Goal: Task Accomplishment & Management: Complete application form

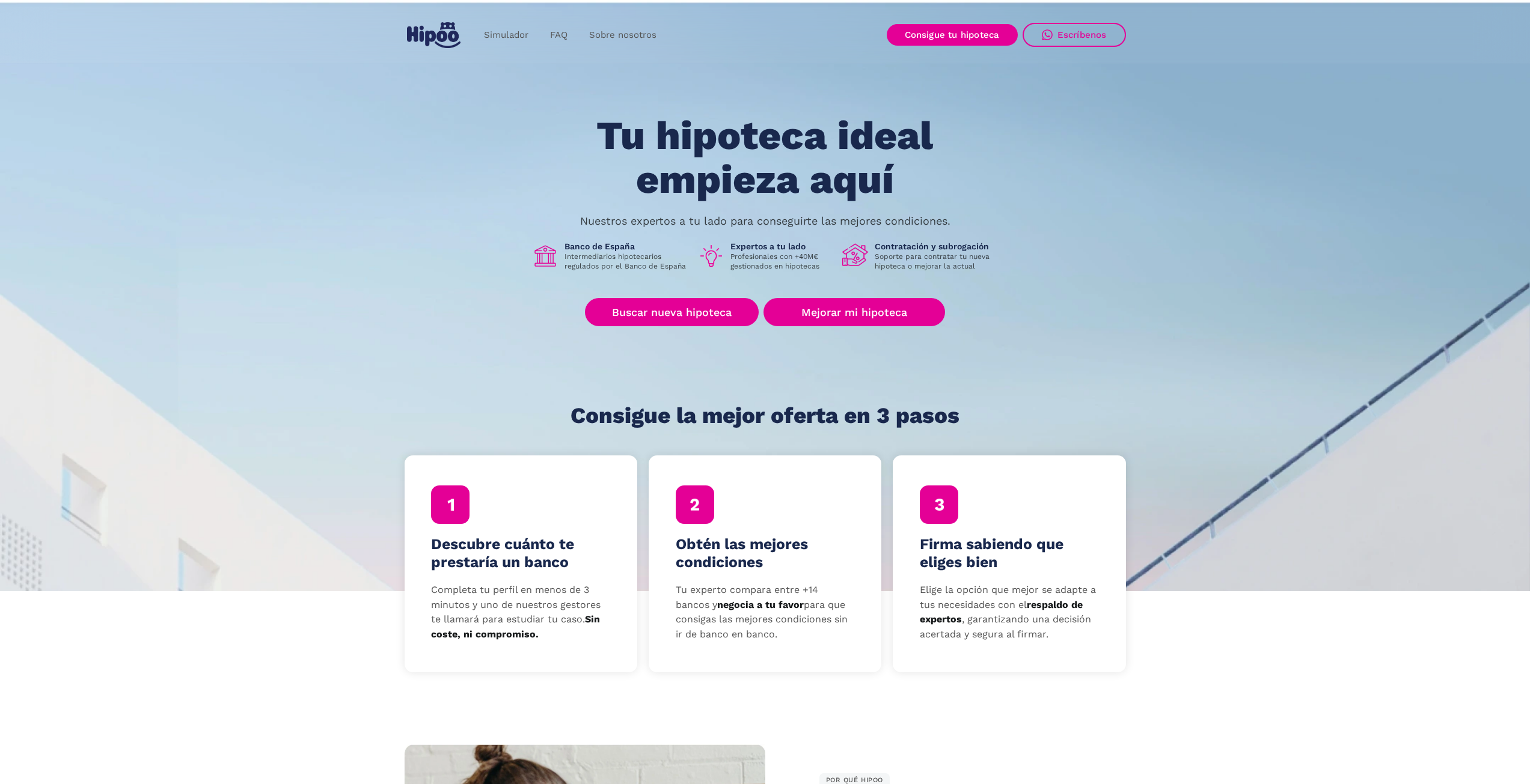
click at [1126, 286] on section "Tu hipoteca ideal empieza aquí Nuestros expertos a tu lado para conseguirte las…" at bounding box center [765, 295] width 1530 height 592
click at [730, 310] on link "Buscar nueva hipoteca" at bounding box center [672, 313] width 174 height 28
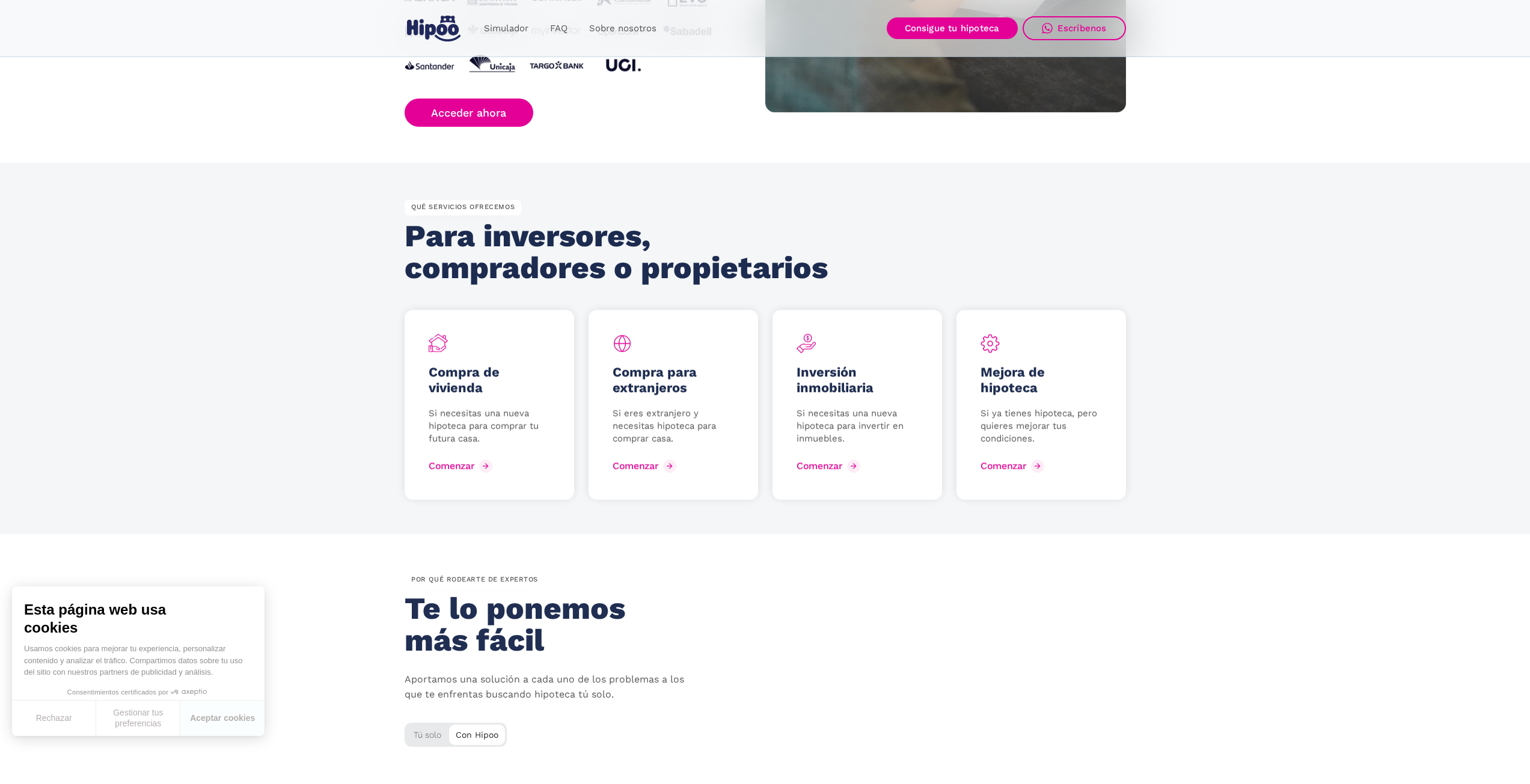
scroll to position [1122, 0]
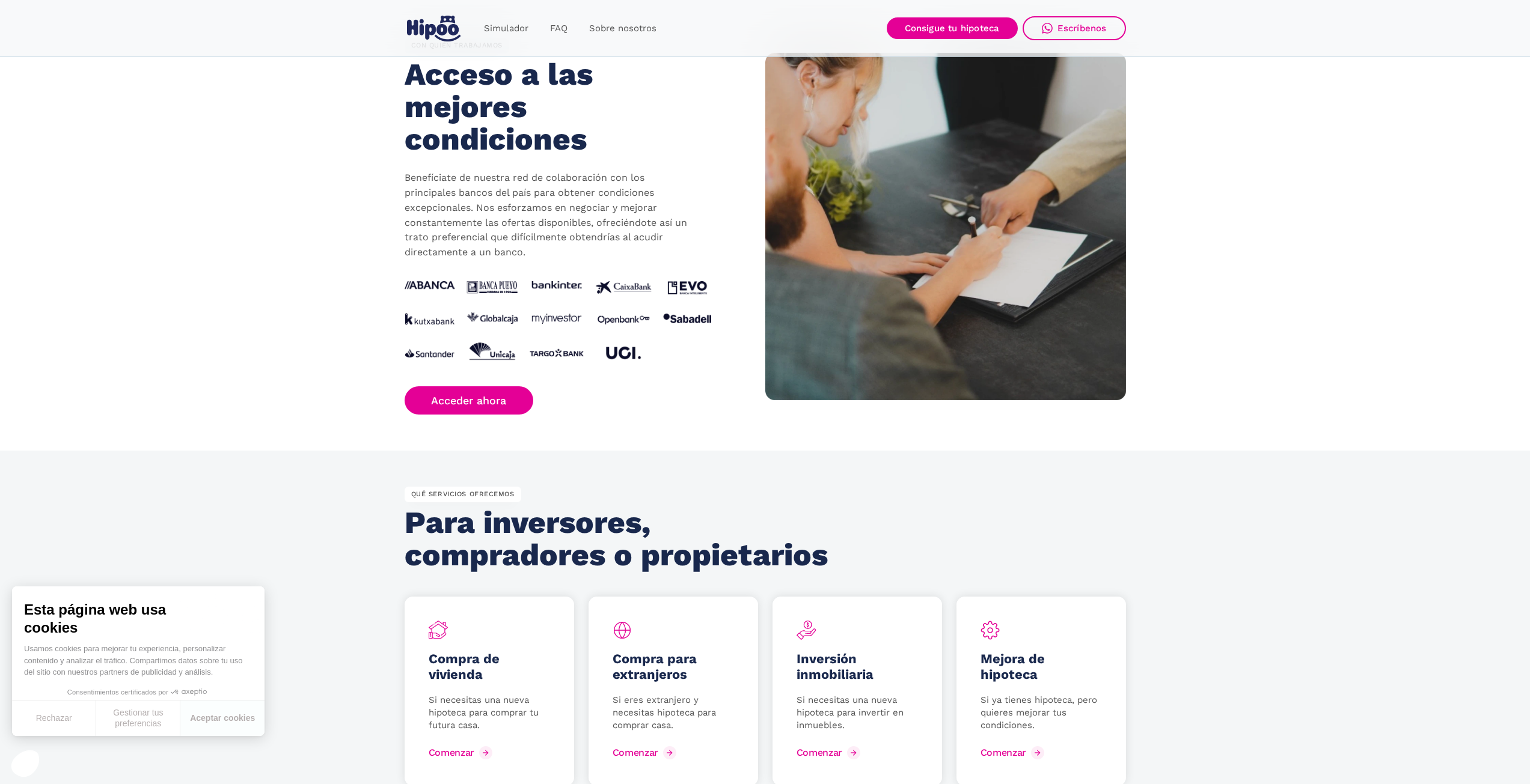
click at [360, 318] on section "CON QUIÉN TRABAJAMOS Acceso a las mejores condiciones Benefíciate de nuestra re…" at bounding box center [765, 226] width 1530 height 448
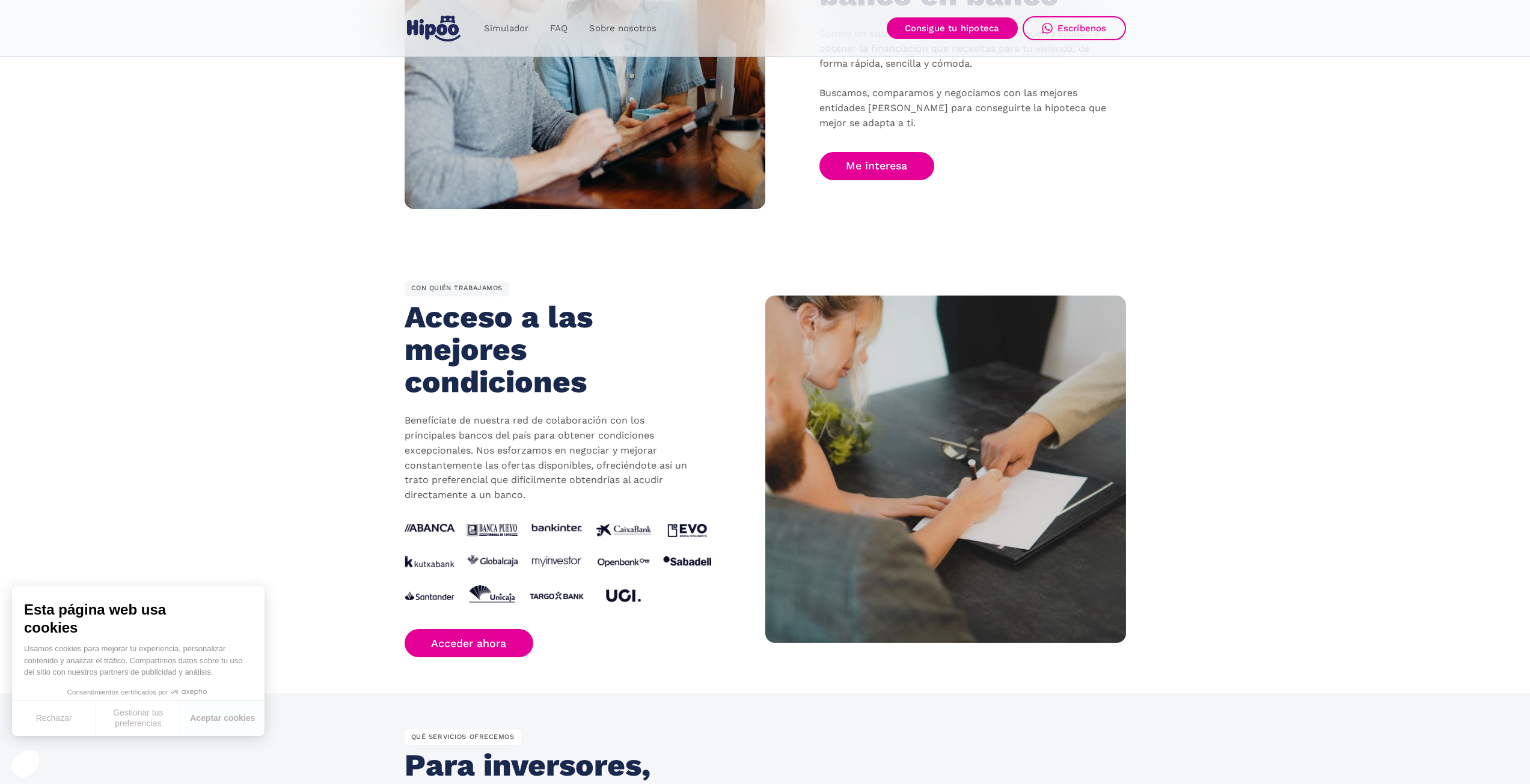
scroll to position [721, 0]
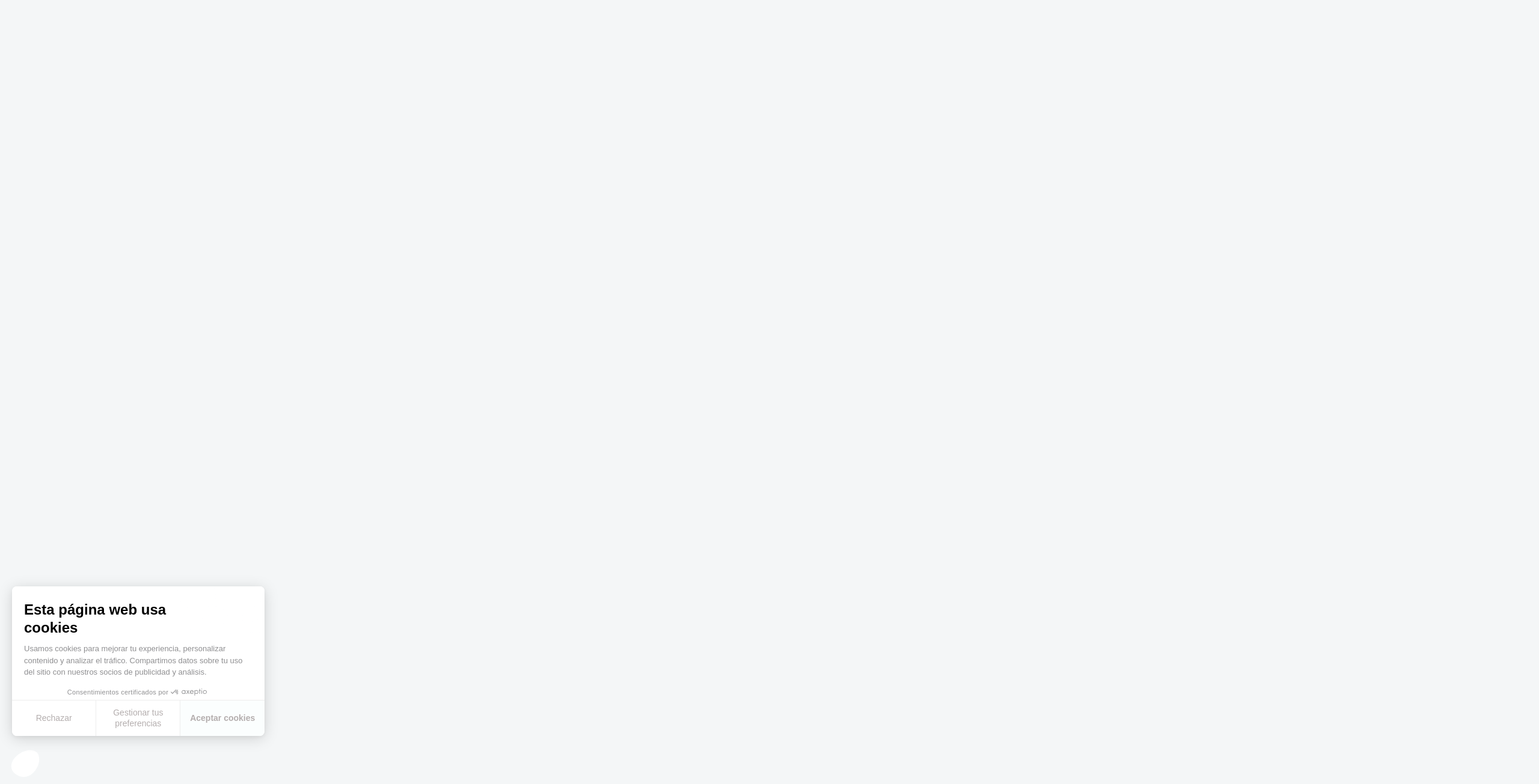
click at [743, 381] on body "Texto original Valora esta traducción Tu opinión servirá para ayudar a mejorar …" at bounding box center [770, 392] width 1539 height 784
click at [51, 720] on font "Rechazar" at bounding box center [54, 718] width 36 height 10
